Goal: Obtain resource: Obtain resource

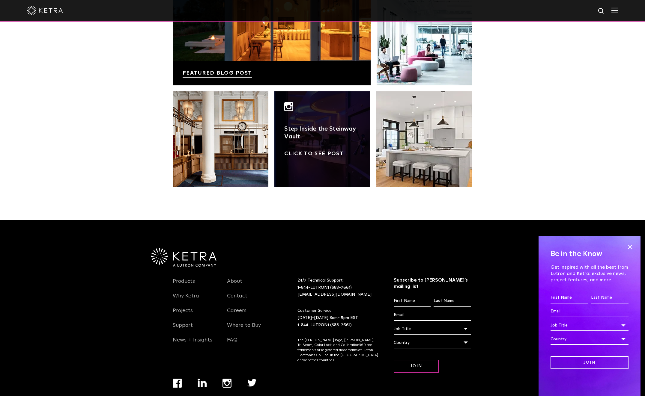
scroll to position [1261, 0]
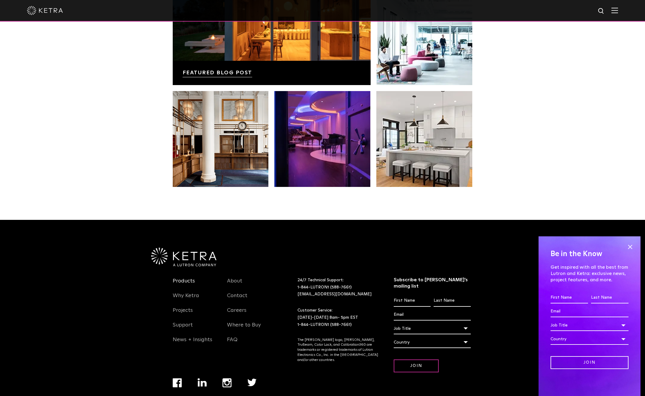
click at [186, 278] on link "Products" at bounding box center [184, 285] width 22 height 14
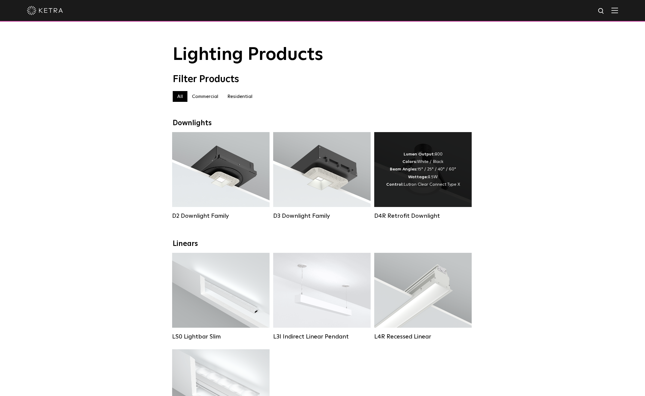
click at [430, 193] on div "Lumen Output: 800 Colors: White / Black Beam Angles: 15° / 25° / 40° / 60° Watt…" at bounding box center [422, 169] width 97 height 75
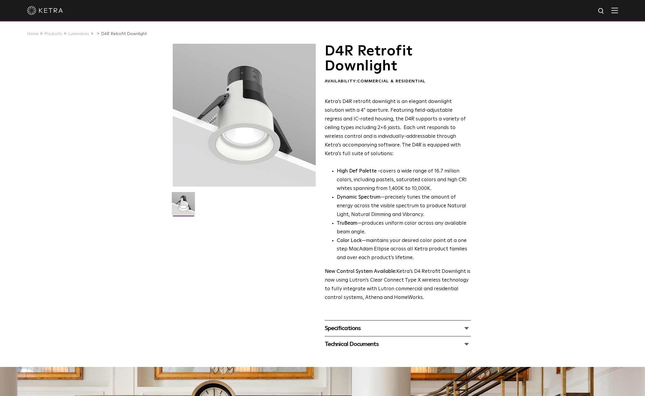
click at [238, 155] on div at bounding box center [244, 115] width 143 height 143
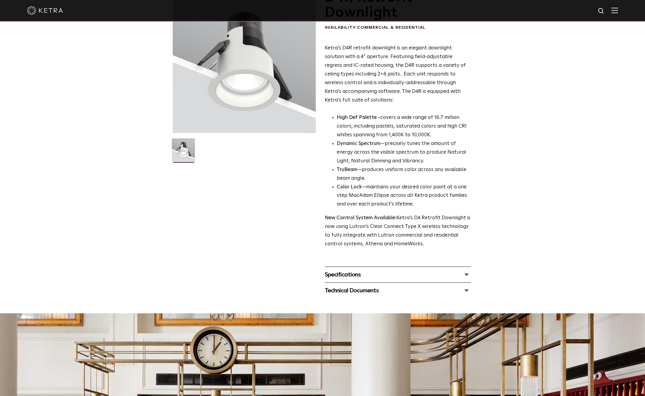
scroll to position [90, 0]
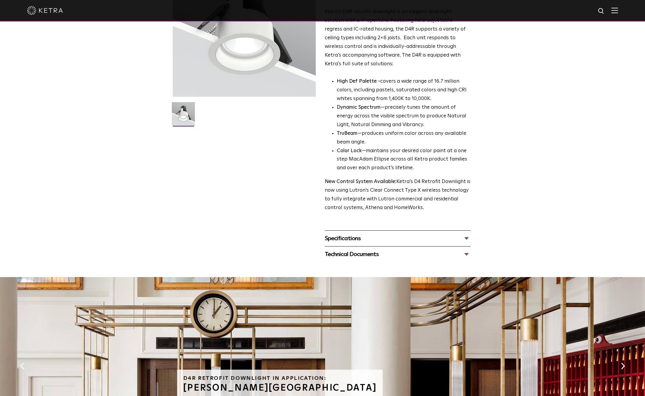
click at [461, 237] on div "Specifications" at bounding box center [398, 239] width 146 height 10
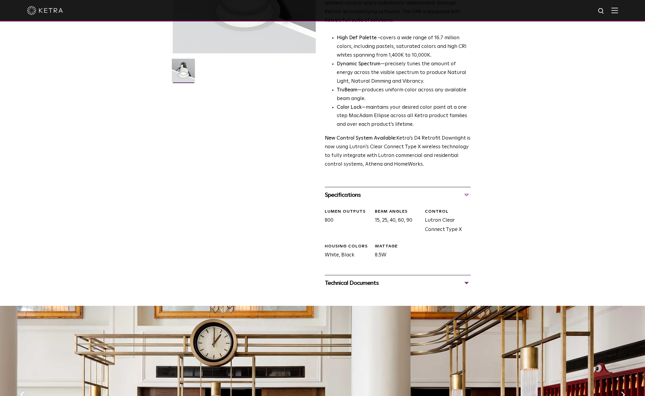
scroll to position [150, 0]
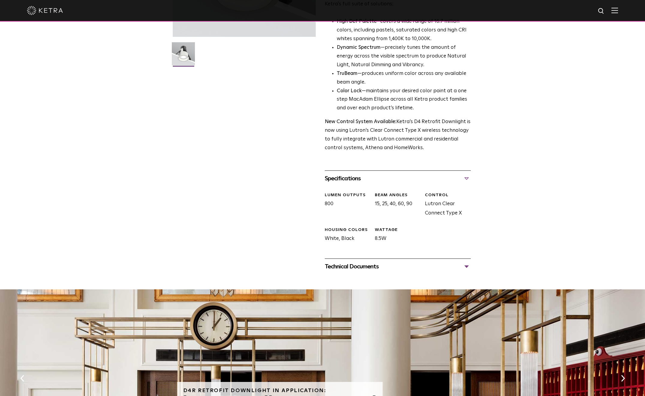
click at [463, 264] on div "Technical Documents" at bounding box center [398, 267] width 146 height 10
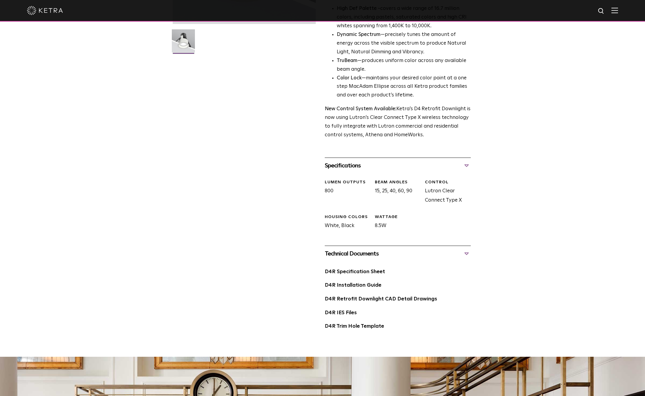
scroll to position [180, 0]
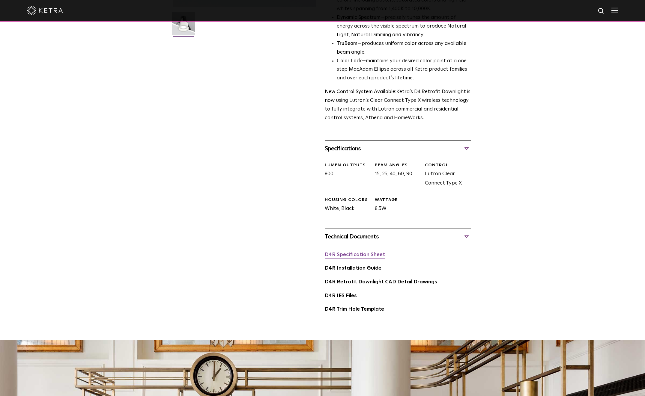
click at [355, 257] on link "D4R Specification Sheet" at bounding box center [355, 254] width 60 height 5
